Goal: Transaction & Acquisition: Purchase product/service

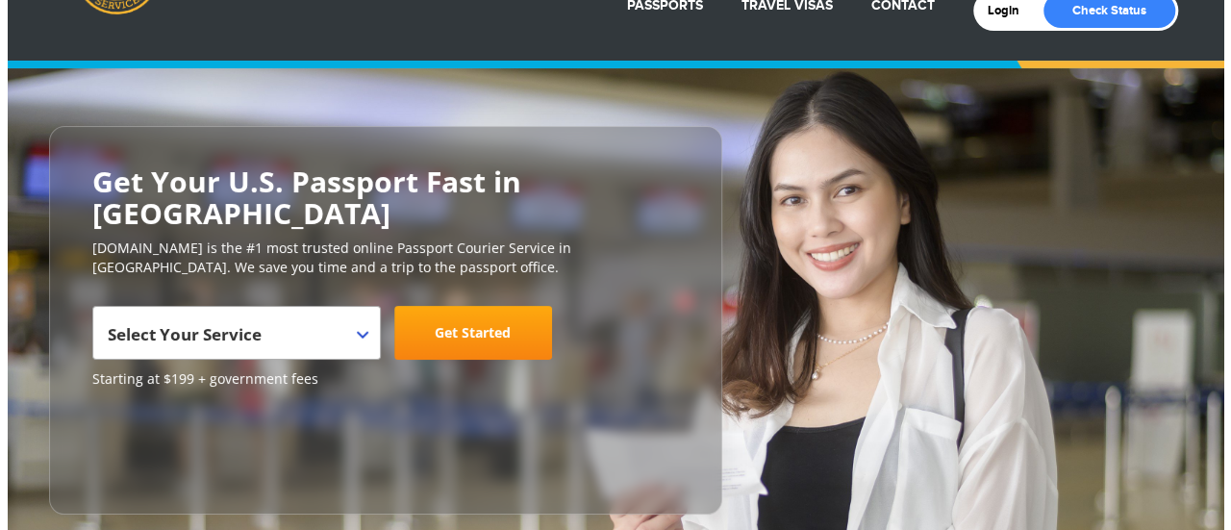
scroll to position [101, 0]
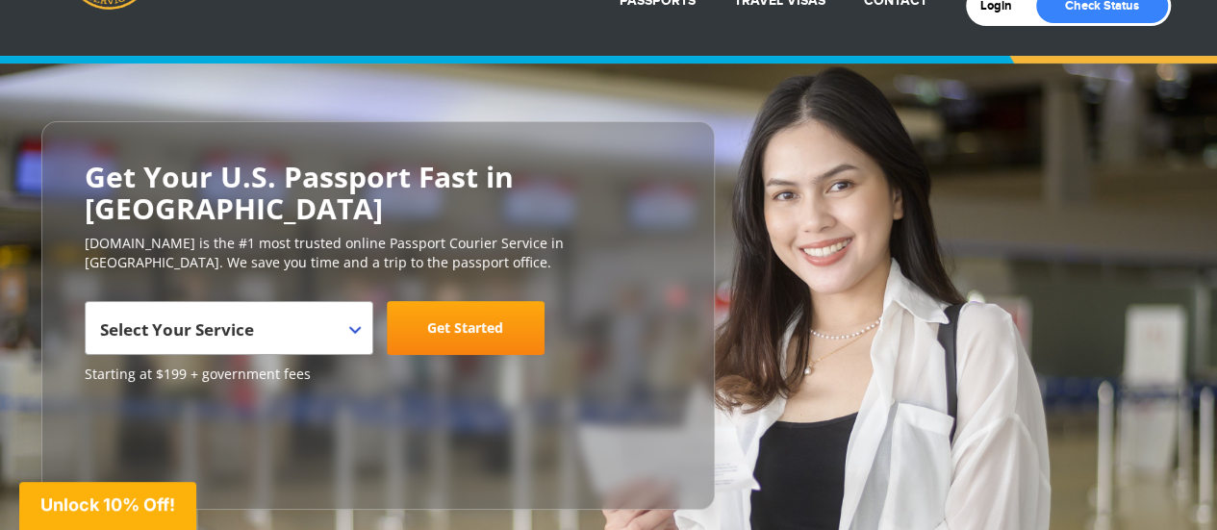
click at [324, 309] on span "Select Your Service" at bounding box center [226, 336] width 253 height 54
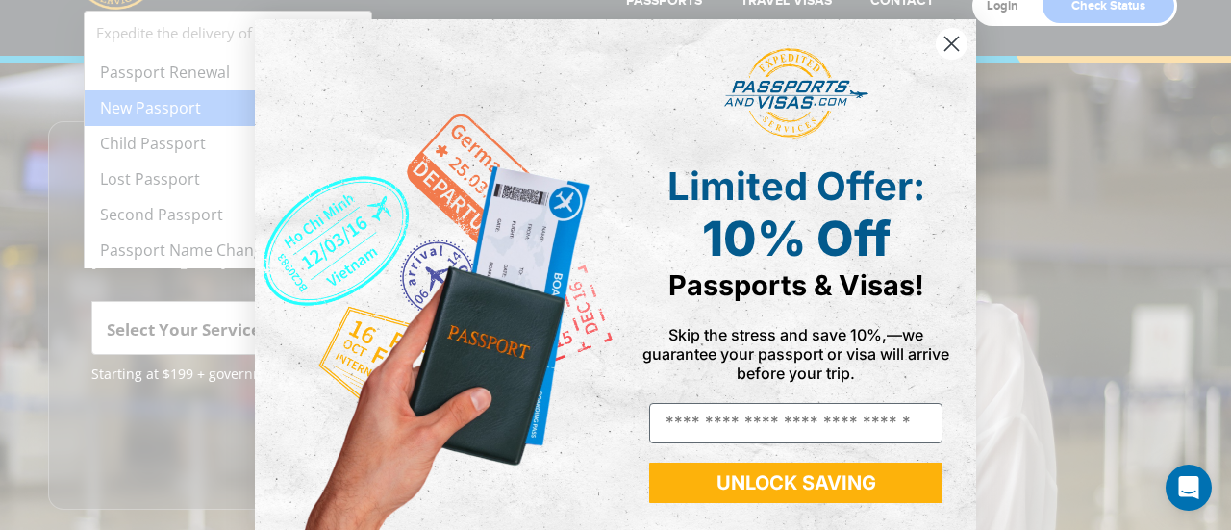
click at [242, 111] on div "Close dialog Limited Offer: 10% Off Passports & Visas! Skip the stress and save…" at bounding box center [616, 265] width 760 height 530
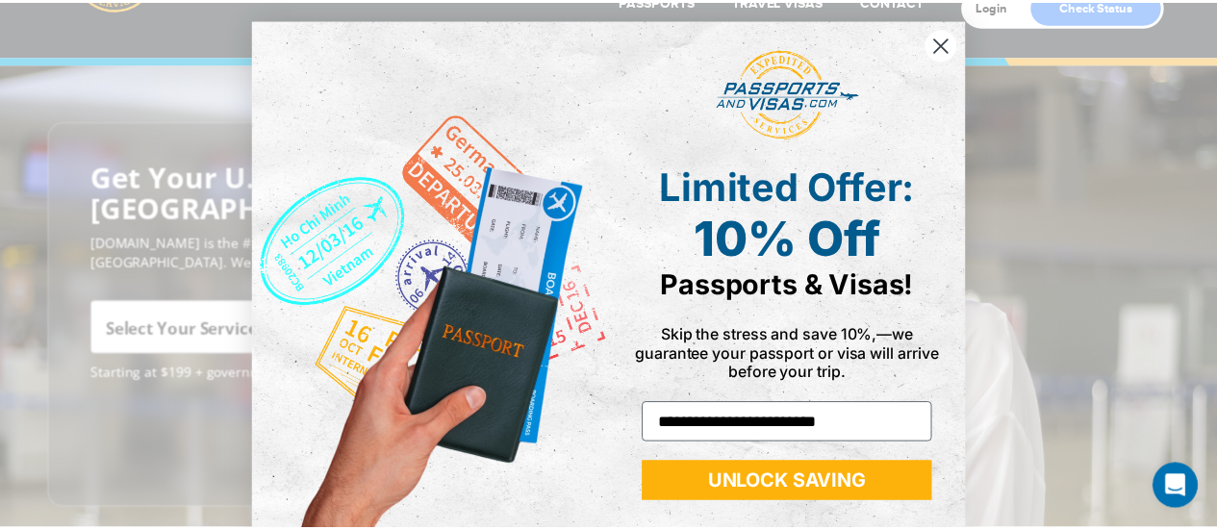
scroll to position [39, 0]
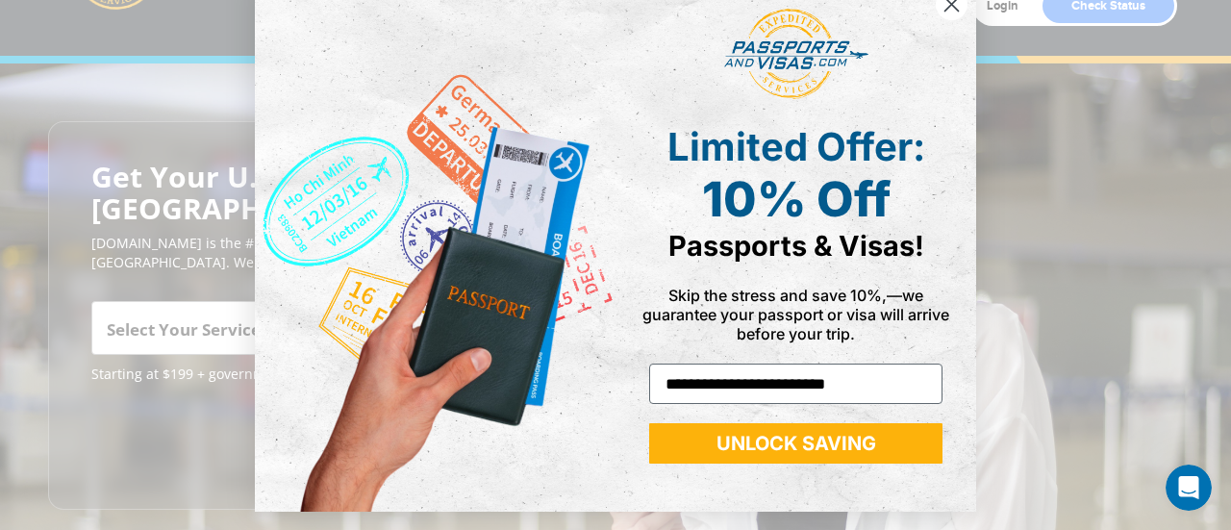
type input "**********"
click at [827, 436] on button "UNLOCK SAVING" at bounding box center [795, 443] width 293 height 40
click at [937, 16] on circle "Close dialog" at bounding box center [952, 4] width 32 height 32
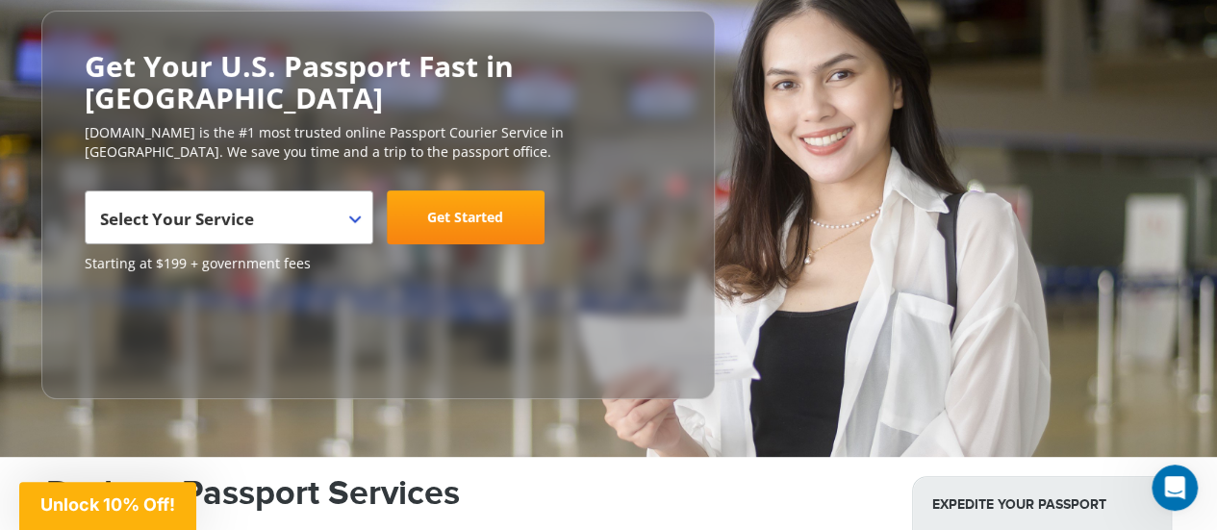
scroll to position [213, 0]
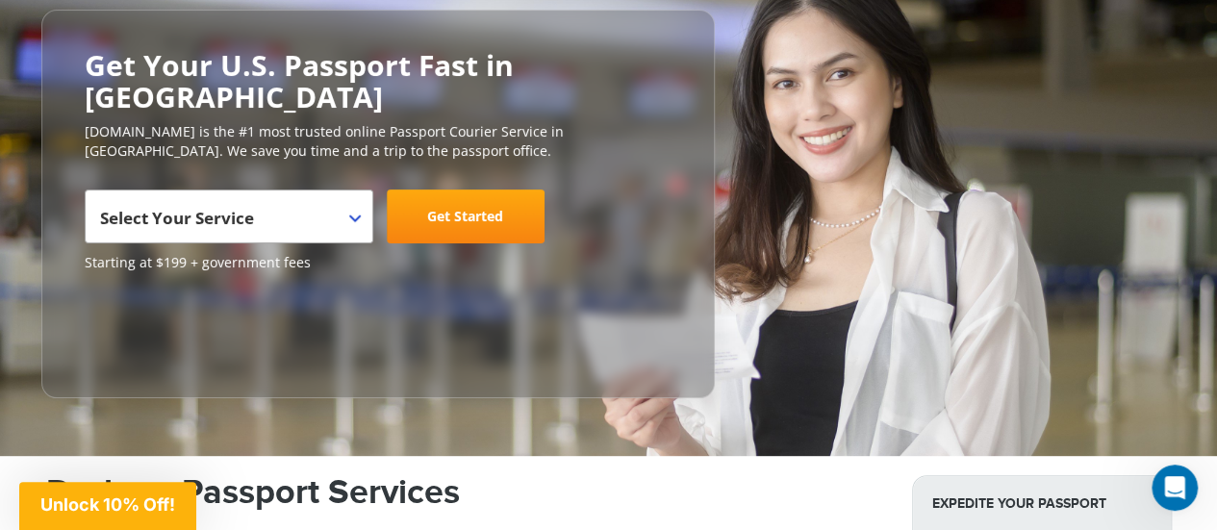
click at [287, 197] on span "Select Your Service" at bounding box center [226, 224] width 253 height 54
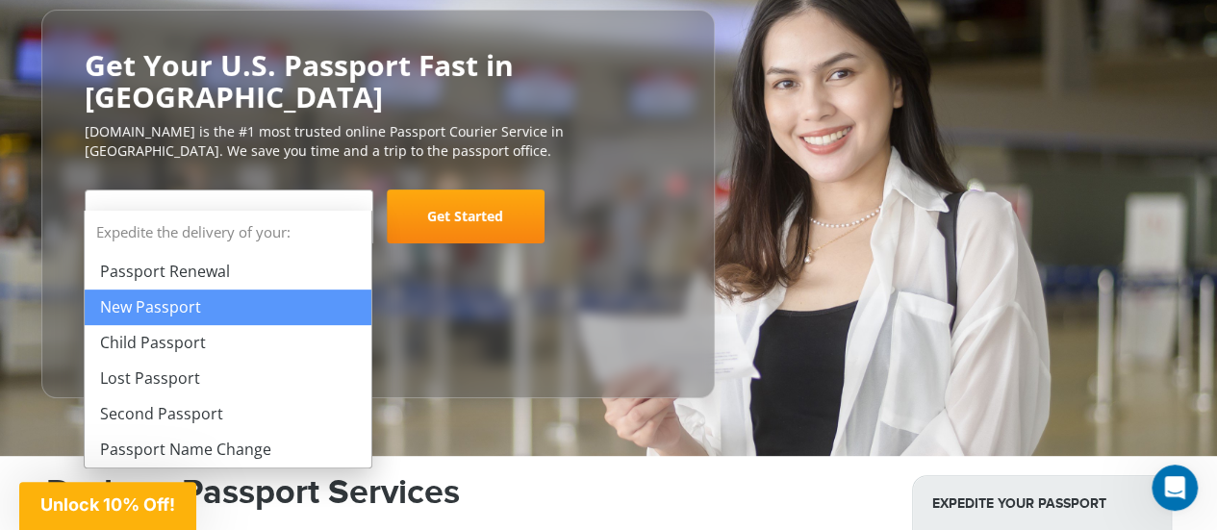
select select "**********"
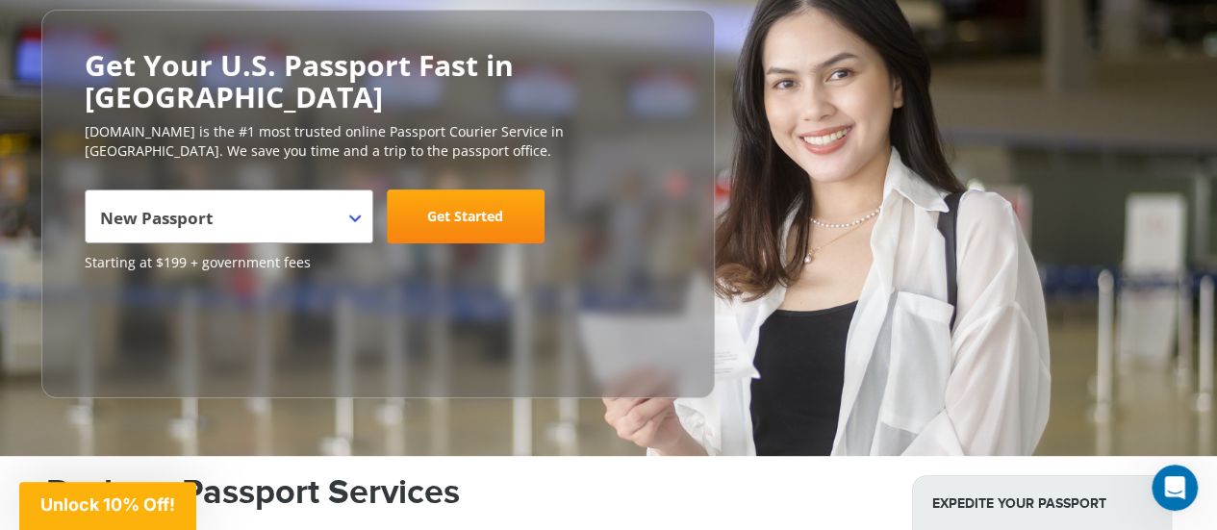
click at [446, 189] on link "Get Started" at bounding box center [466, 216] width 158 height 54
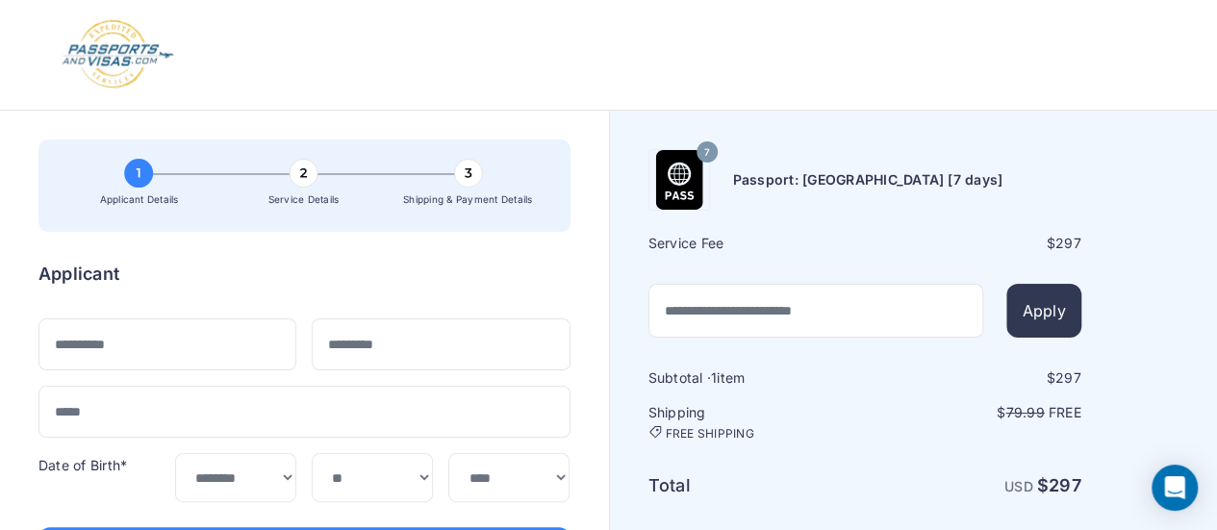
click at [121, 35] on img at bounding box center [118, 54] width 114 height 71
